Goal: Navigation & Orientation: Find specific page/section

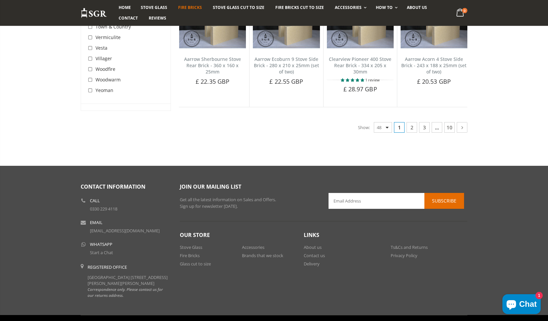
scroll to position [1410, 0]
click at [463, 124] on icon at bounding box center [462, 127] width 7 height 7
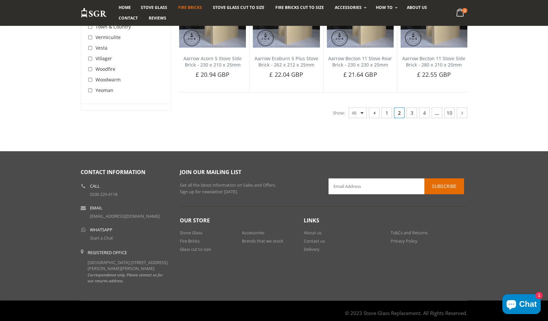
scroll to position [1435, 0]
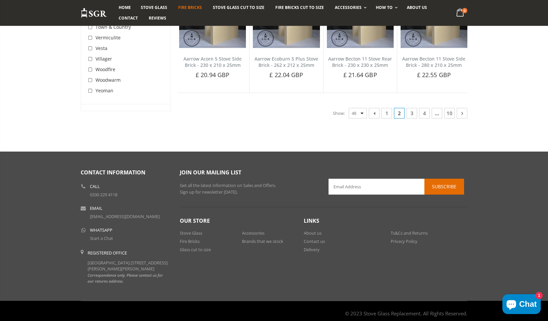
click at [465, 110] on icon at bounding box center [462, 113] width 7 height 7
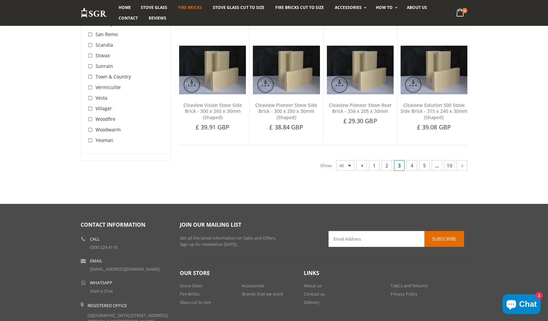
scroll to position [1351, 0]
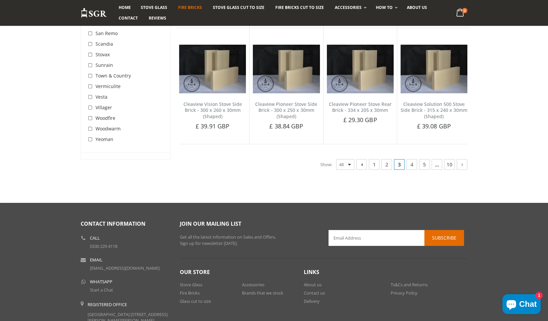
click at [464, 161] on icon at bounding box center [462, 164] width 7 height 7
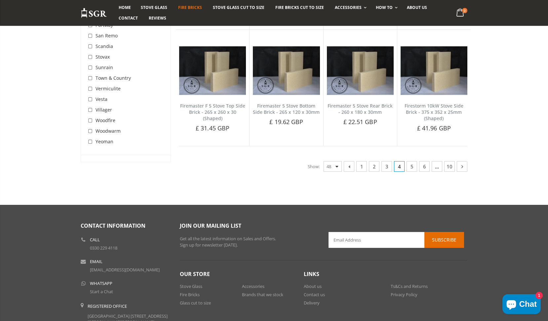
scroll to position [1339, 0]
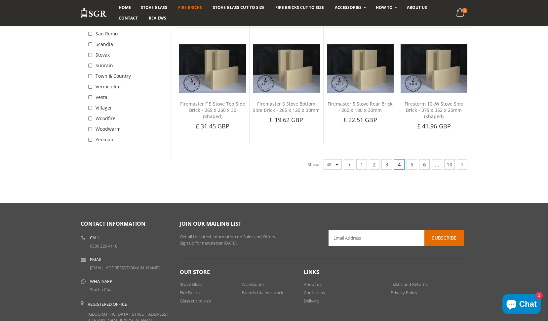
click at [465, 161] on icon at bounding box center [462, 164] width 7 height 7
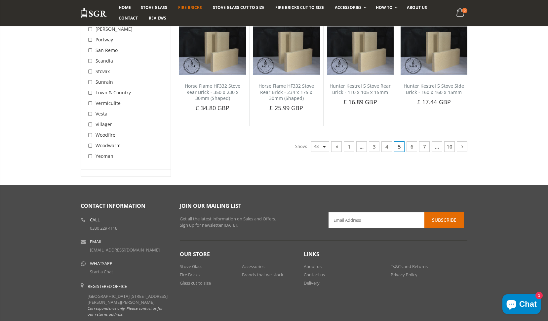
scroll to position [1414, 0]
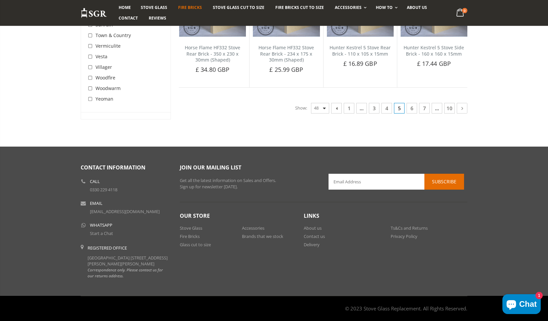
click at [463, 103] on link at bounding box center [462, 108] width 11 height 11
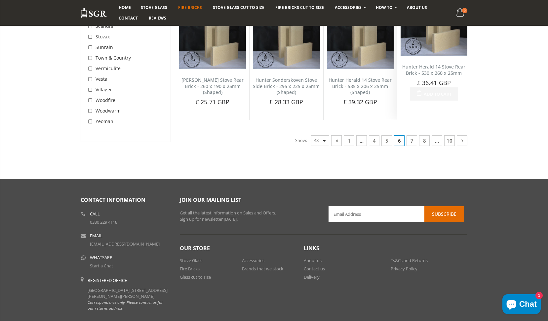
scroll to position [1371, 0]
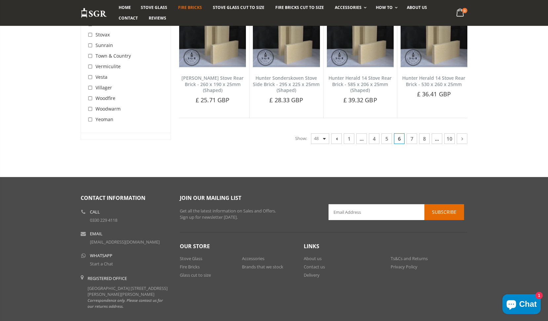
click at [463, 135] on icon at bounding box center [462, 138] width 7 height 7
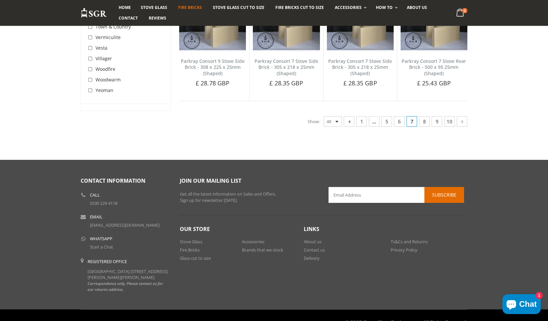
scroll to position [1394, 0]
click at [463, 118] on icon at bounding box center [462, 121] width 7 height 7
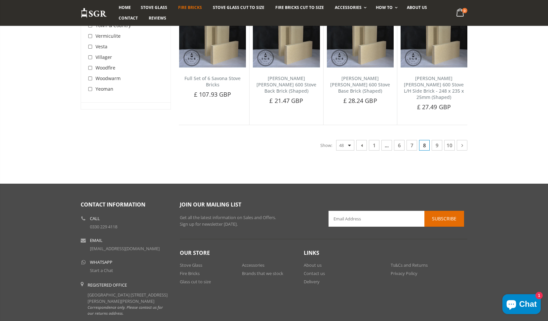
scroll to position [1395, 0]
click at [461, 142] on icon at bounding box center [462, 145] width 7 height 7
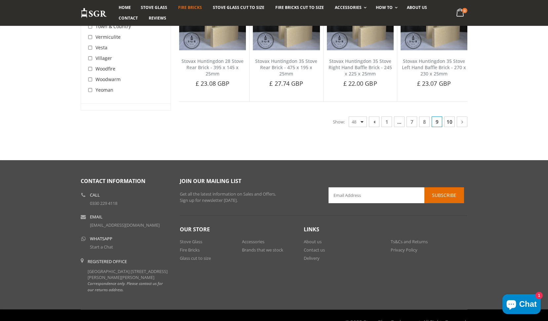
scroll to position [1408, 0]
click at [463, 119] on icon at bounding box center [462, 122] width 7 height 7
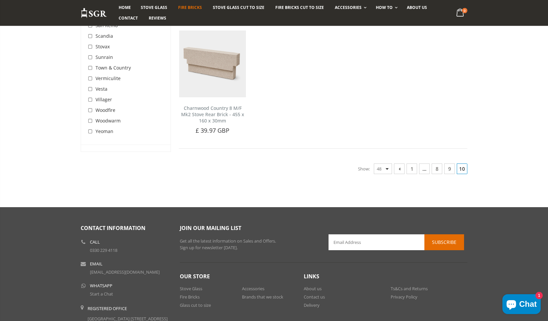
scroll to position [1408, 0]
